Goal: Task Accomplishment & Management: Manage account settings

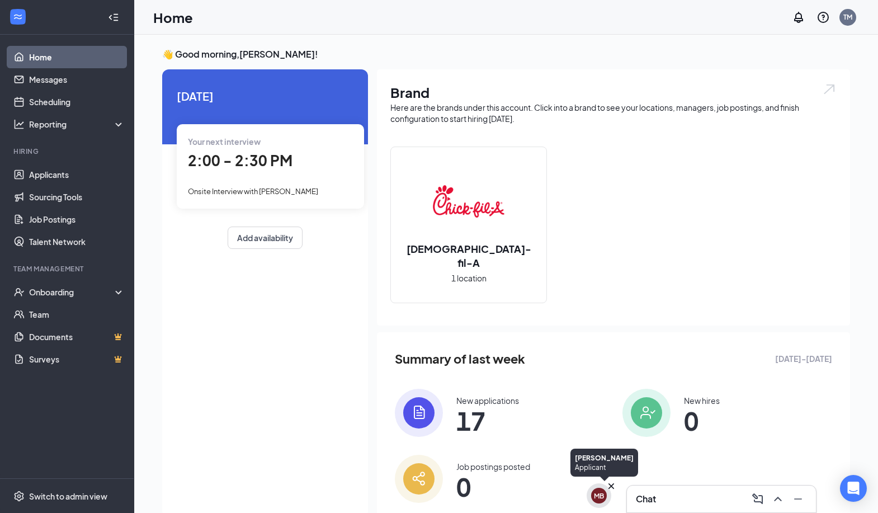
click at [614, 488] on icon "Cross" at bounding box center [612, 486] width 6 height 6
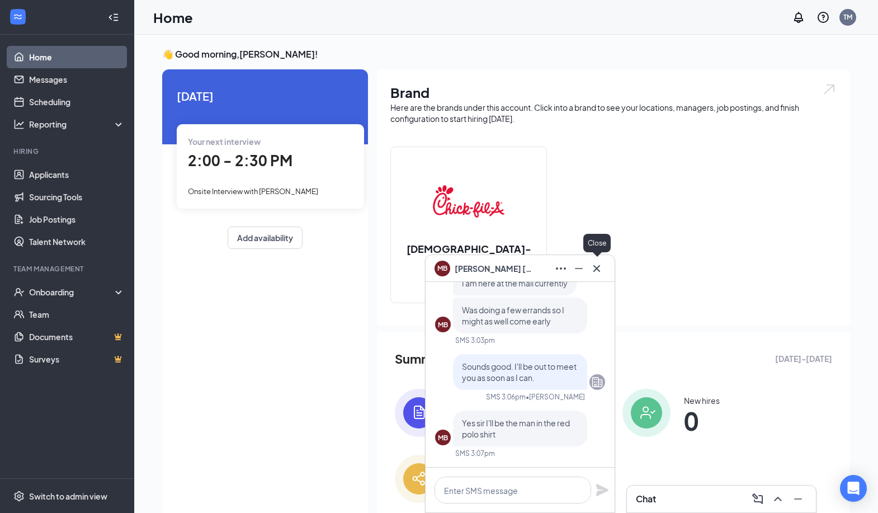
click at [601, 272] on icon "Cross" at bounding box center [596, 268] width 13 height 13
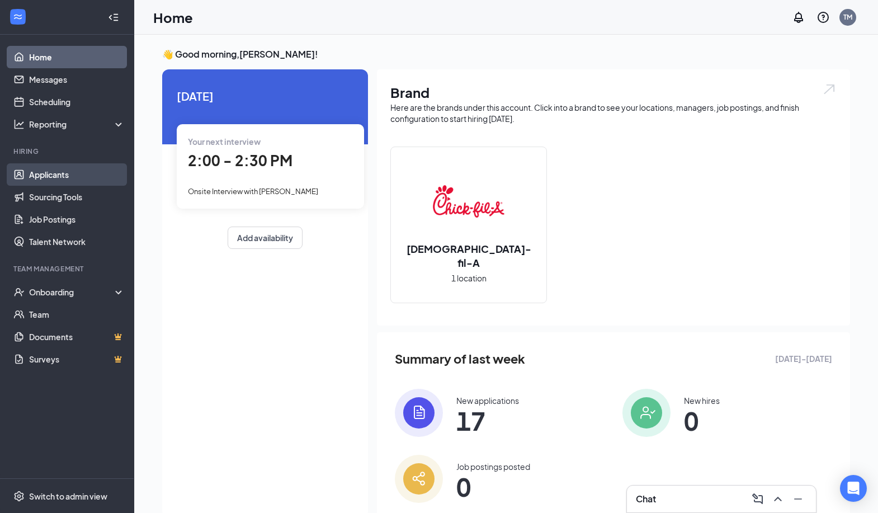
click at [66, 180] on link "Applicants" at bounding box center [77, 174] width 96 height 22
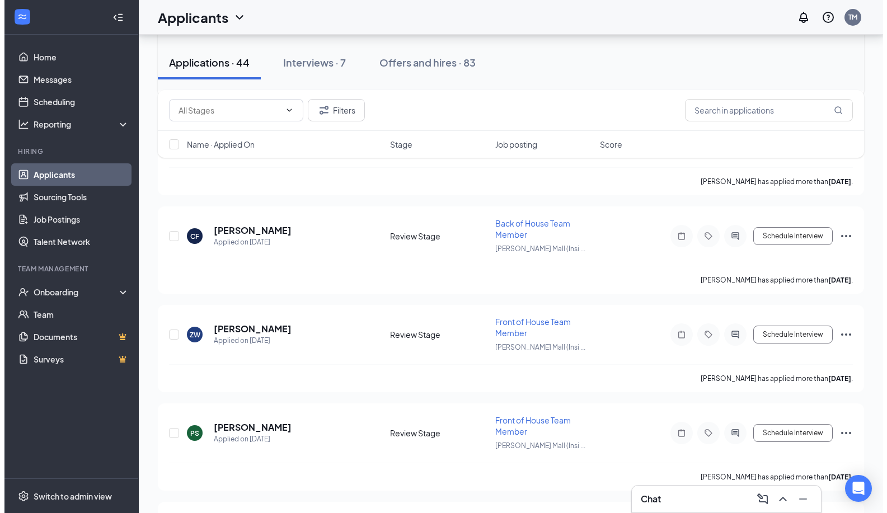
scroll to position [503, 0]
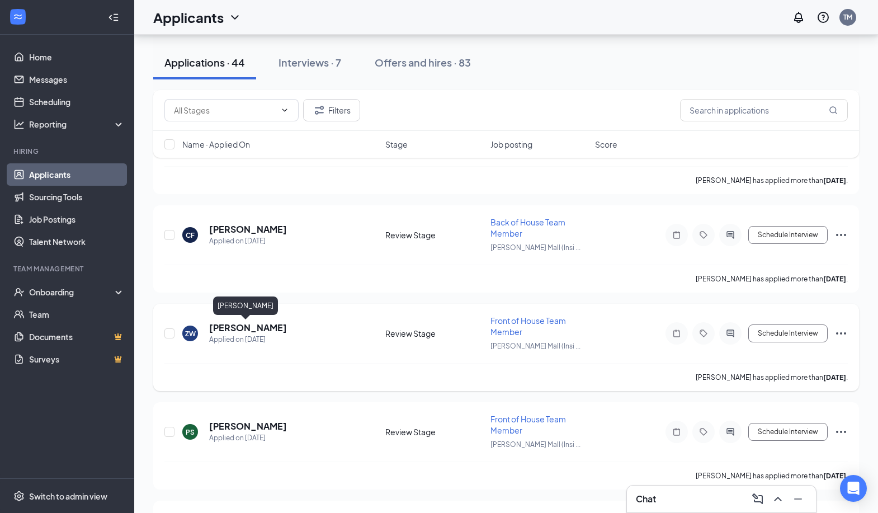
click at [243, 331] on h5 "[PERSON_NAME]" at bounding box center [248, 328] width 78 height 12
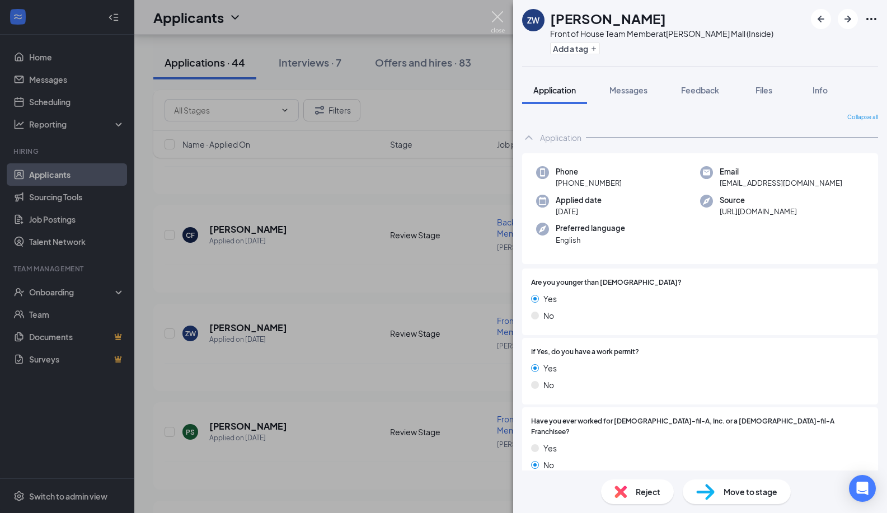
click at [501, 16] on img at bounding box center [498, 22] width 14 height 22
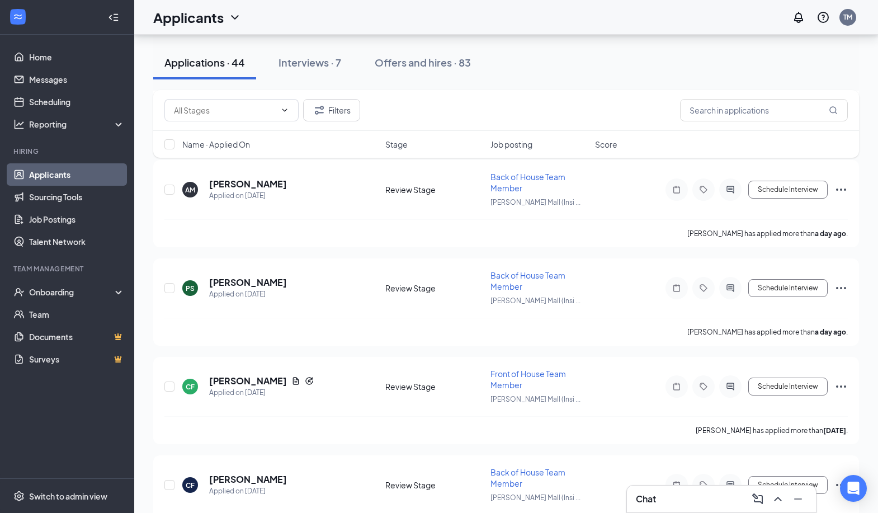
scroll to position [280, 0]
